Goal: Information Seeking & Learning: Learn about a topic

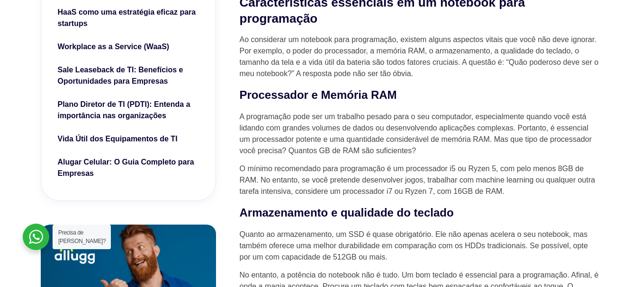
scroll to position [426, 0]
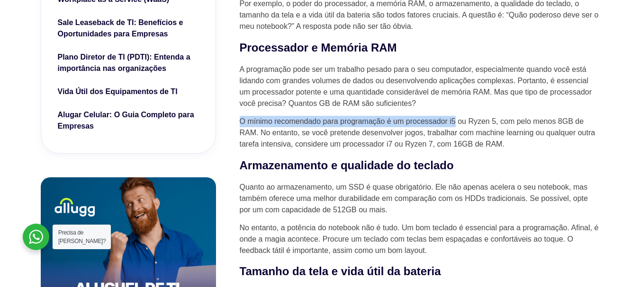
drag, startPoint x: 241, startPoint y: 124, endPoint x: 455, endPoint y: 124, distance: 213.1
click at [455, 124] on p "O mínimo recomendado para programação é um processador i5 ou Ryzen 5, com pelo …" at bounding box center [420, 133] width 360 height 34
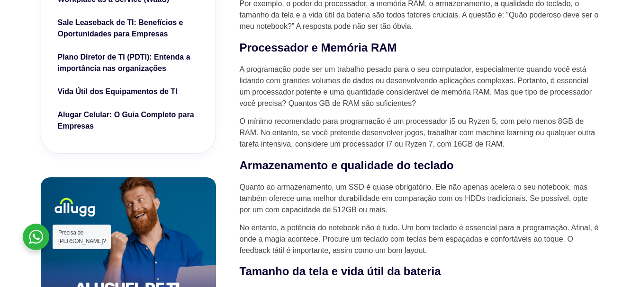
click at [458, 123] on p "O mínimo recomendado para programação é um processador i5 ou Ryzen 5, com pelo …" at bounding box center [420, 133] width 360 height 34
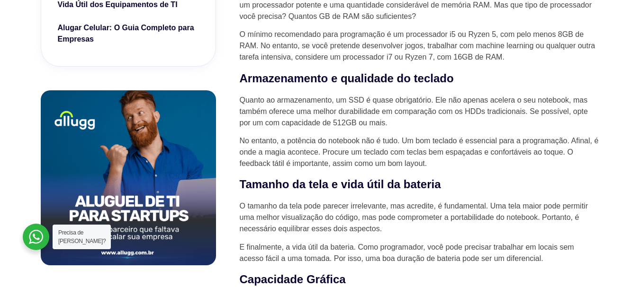
scroll to position [521, 0]
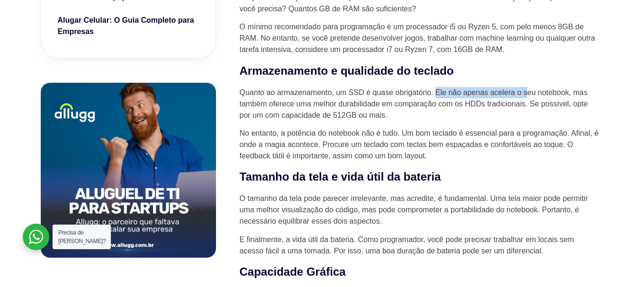
drag, startPoint x: 437, startPoint y: 95, endPoint x: 527, endPoint y: 95, distance: 89.5
click at [527, 95] on p "Quanto ao armazenamento, um SSD é quase obrigatório. Ele não apenas acelera o s…" at bounding box center [420, 104] width 360 height 34
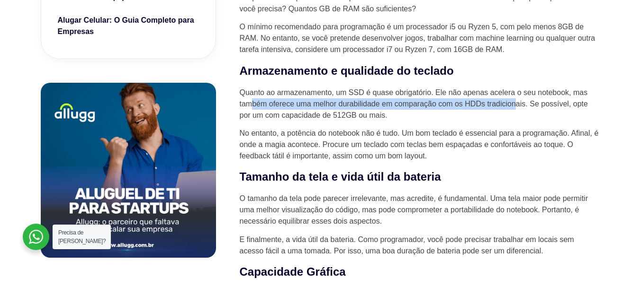
drag, startPoint x: 250, startPoint y: 107, endPoint x: 514, endPoint y: 111, distance: 263.8
click at [514, 111] on p "Quanto ao armazenamento, um SSD é quase obrigatório. Ele não apenas acelera o s…" at bounding box center [420, 104] width 360 height 34
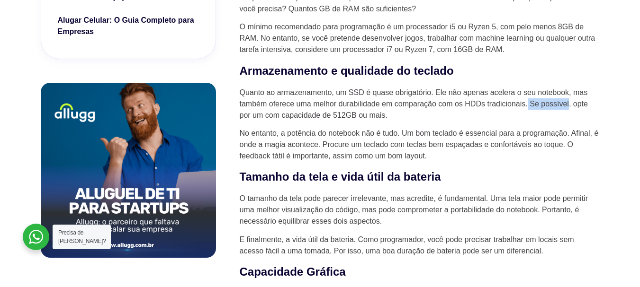
drag, startPoint x: 527, startPoint y: 109, endPoint x: 568, endPoint y: 109, distance: 41.2
click at [568, 109] on p "Quanto ao armazenamento, um SSD é quase obrigatório. Ele não apenas acelera o s…" at bounding box center [420, 104] width 360 height 34
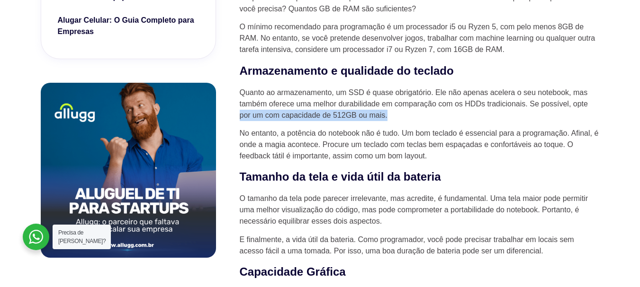
drag, startPoint x: 236, startPoint y: 119, endPoint x: 389, endPoint y: 120, distance: 152.9
click at [397, 119] on p "Quanto ao armazenamento, um SSD é quase obrigatório. Ele não apenas acelera o s…" at bounding box center [420, 104] width 360 height 34
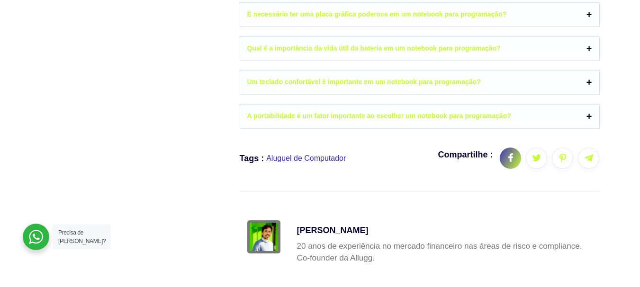
scroll to position [4829, 0]
